Goal: Find specific page/section: Find specific page/section

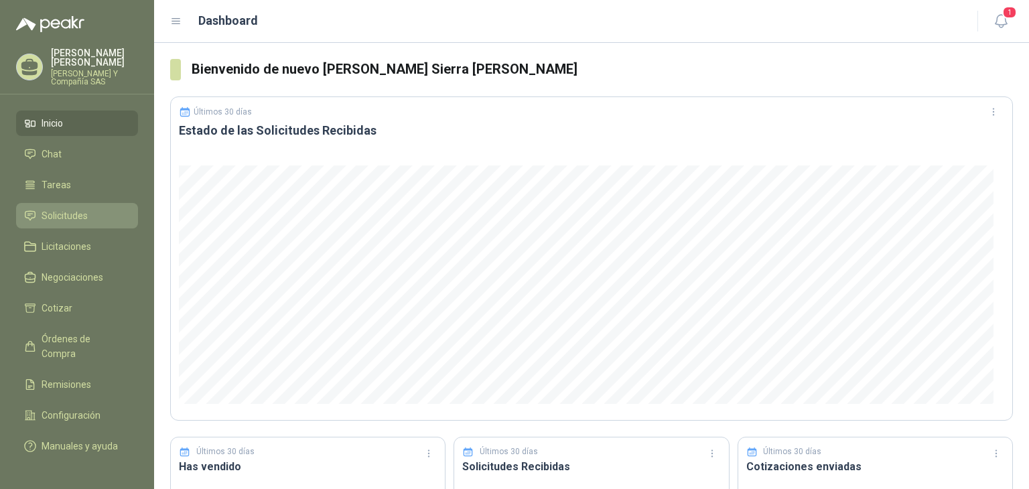
click at [63, 216] on span "Solicitudes" at bounding box center [65, 215] width 46 height 15
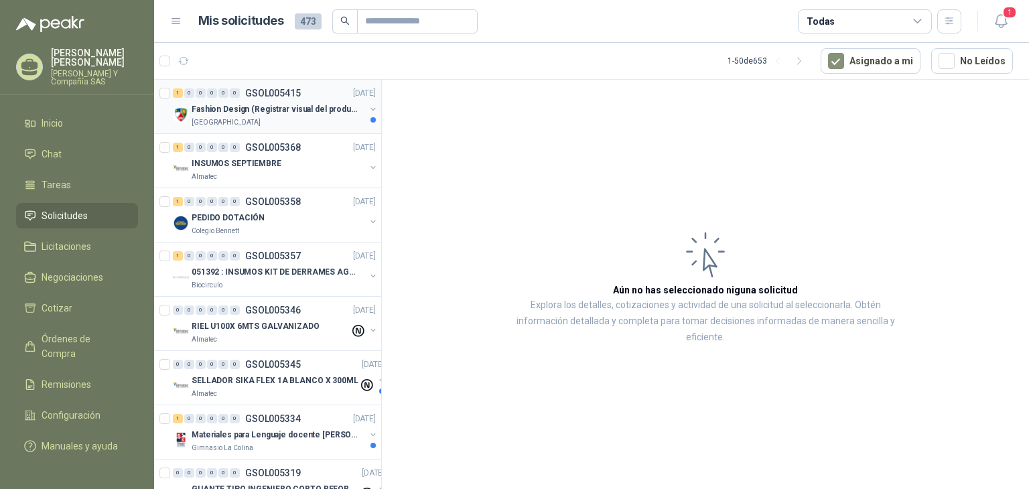
click at [267, 111] on p "Fashion Design (Registrar visual del producto)" at bounding box center [275, 109] width 167 height 13
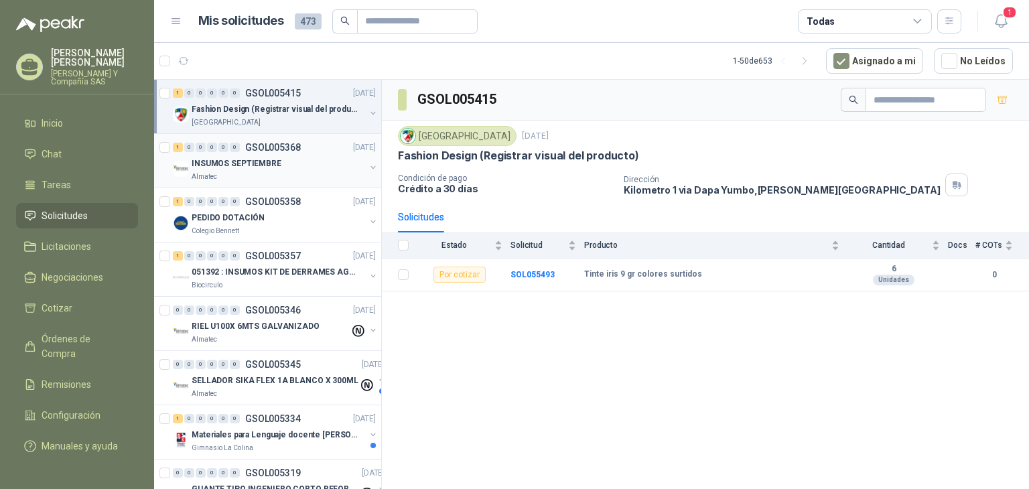
click at [285, 175] on div "Almatec" at bounding box center [278, 176] width 173 height 11
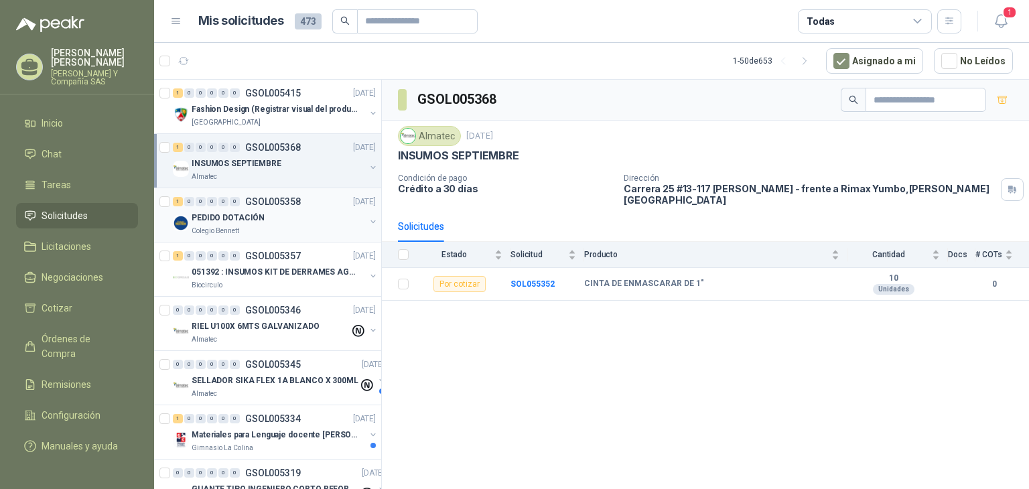
click at [272, 226] on div "Colegio Bennett" at bounding box center [278, 231] width 173 height 11
